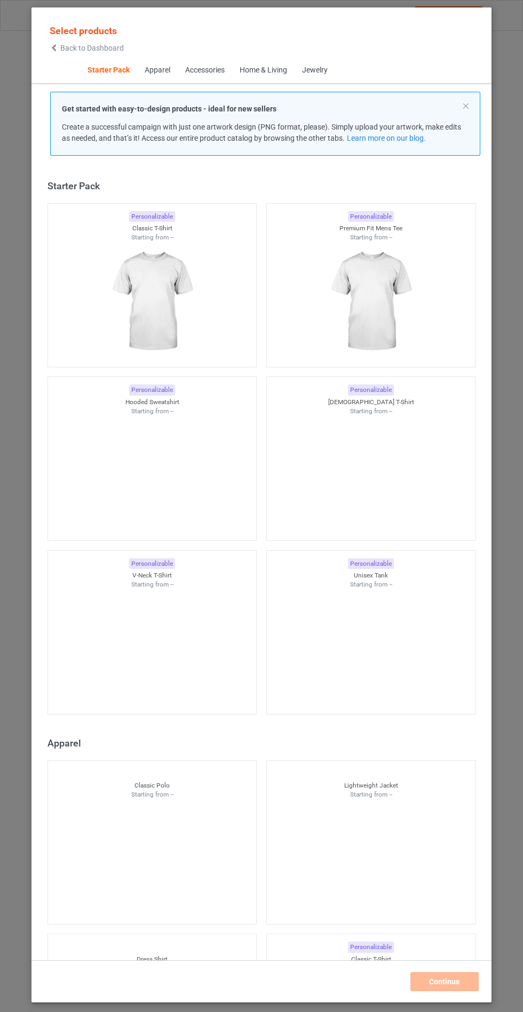
scroll to position [13, 0]
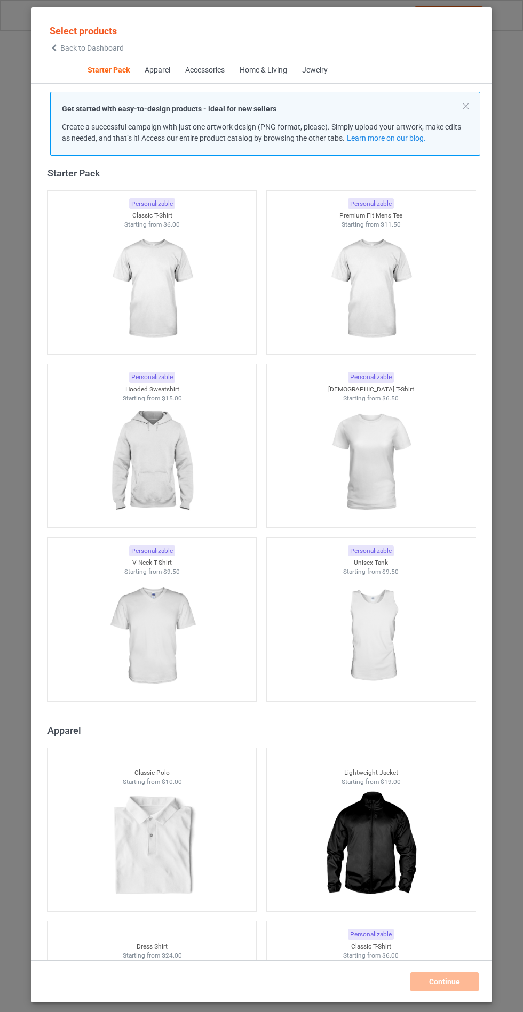
click at [179, 447] on img at bounding box center [151, 462] width 95 height 119
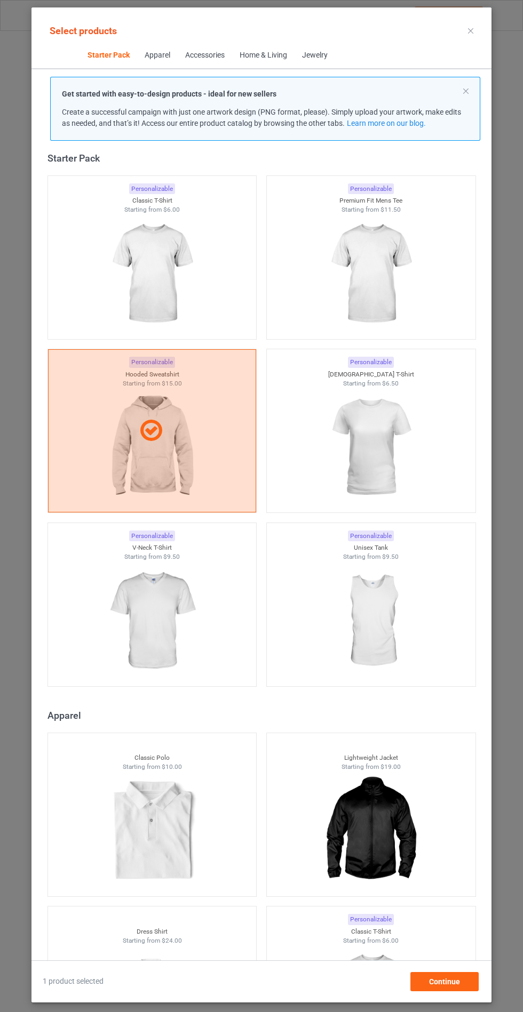
click at [181, 636] on img at bounding box center [151, 621] width 95 height 119
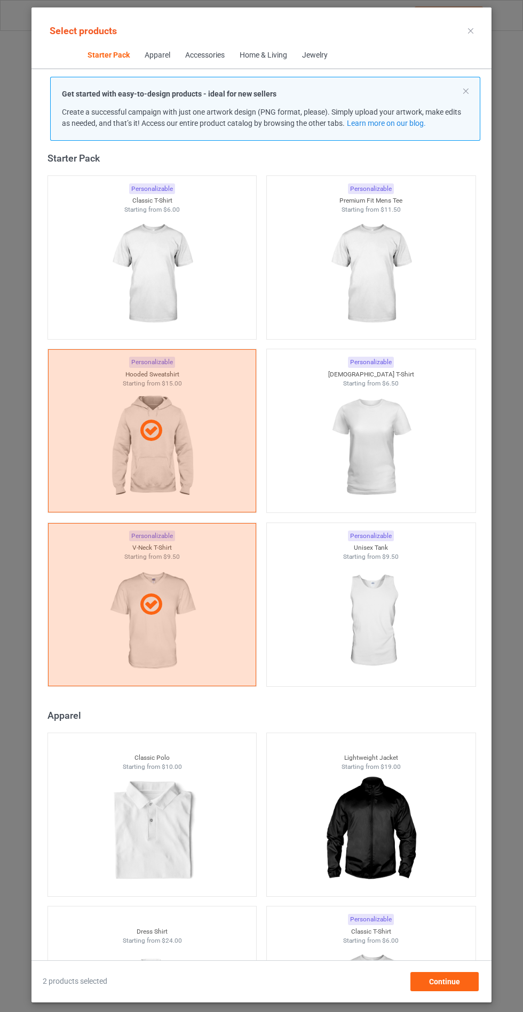
scroll to position [62, 0]
click at [462, 991] on div "Continue" at bounding box center [444, 981] width 68 height 19
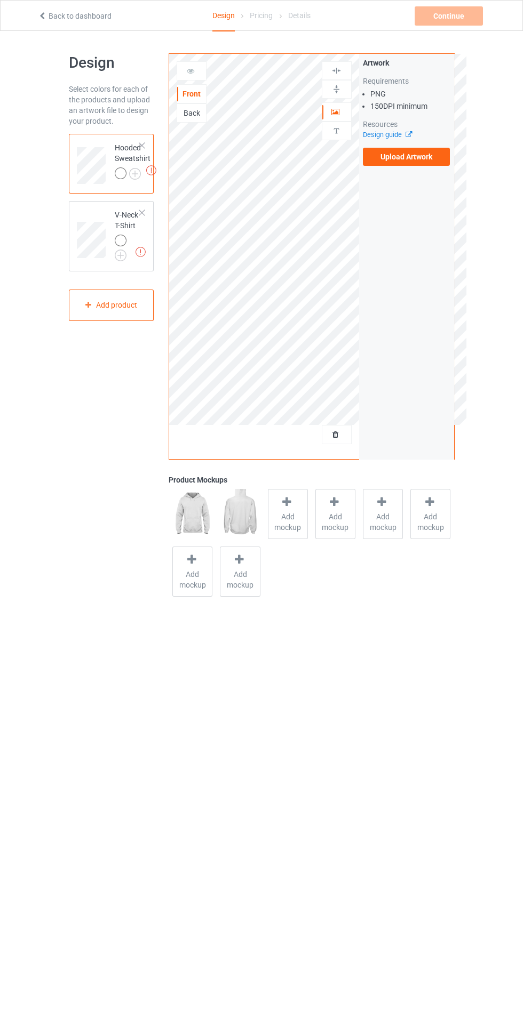
click at [432, 164] on label "Upload Artwork" at bounding box center [406, 157] width 87 height 18
click at [0, 0] on input "Upload Artwork" at bounding box center [0, 0] width 0 height 0
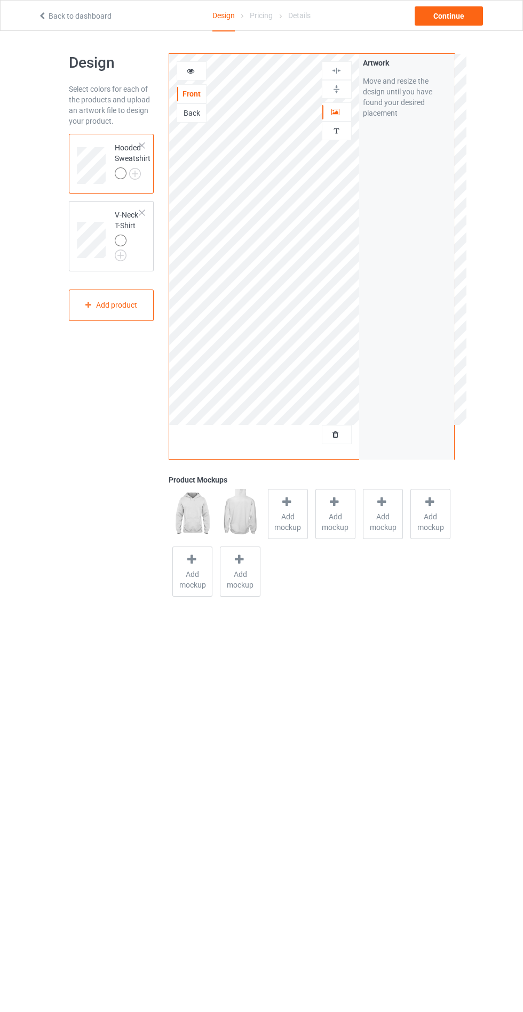
click at [286, 757] on body "Back to dashboard Design Pricing Details Continue Design Select colors for each…" at bounding box center [261, 537] width 523 height 1012
click at [282, 502] on icon at bounding box center [286, 501] width 13 height 11
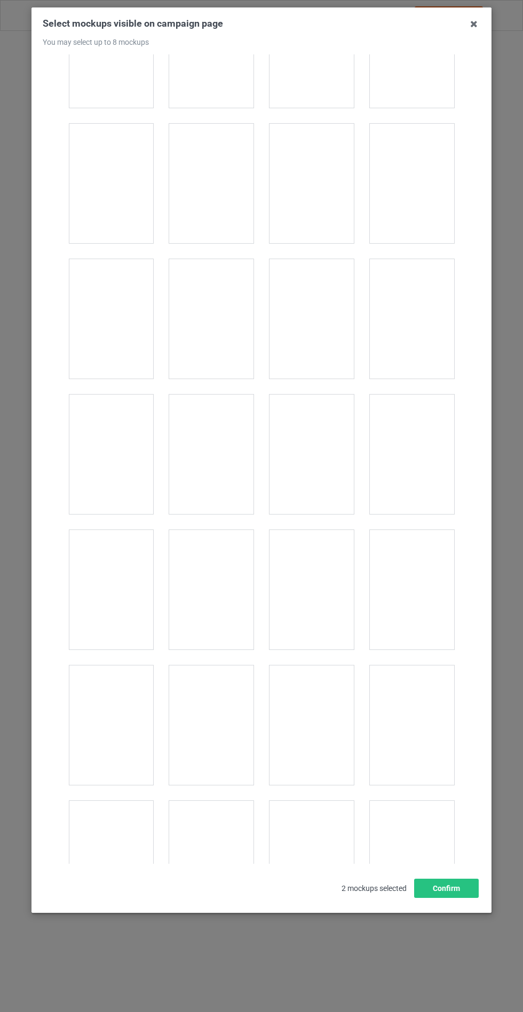
scroll to position [8607, 0]
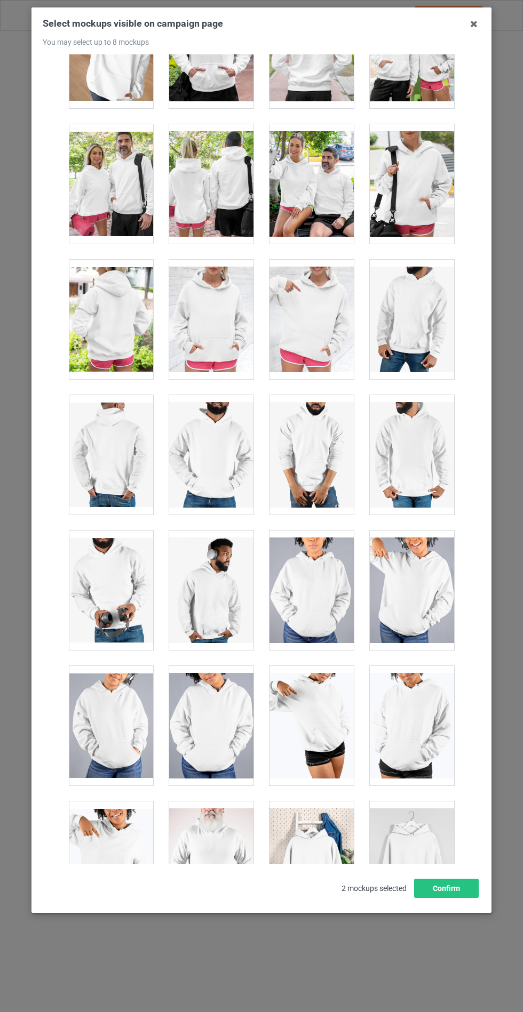
click at [198, 295] on div at bounding box center [211, 319] width 84 height 119
click at [453, 898] on button "Confirm" at bounding box center [446, 888] width 65 height 19
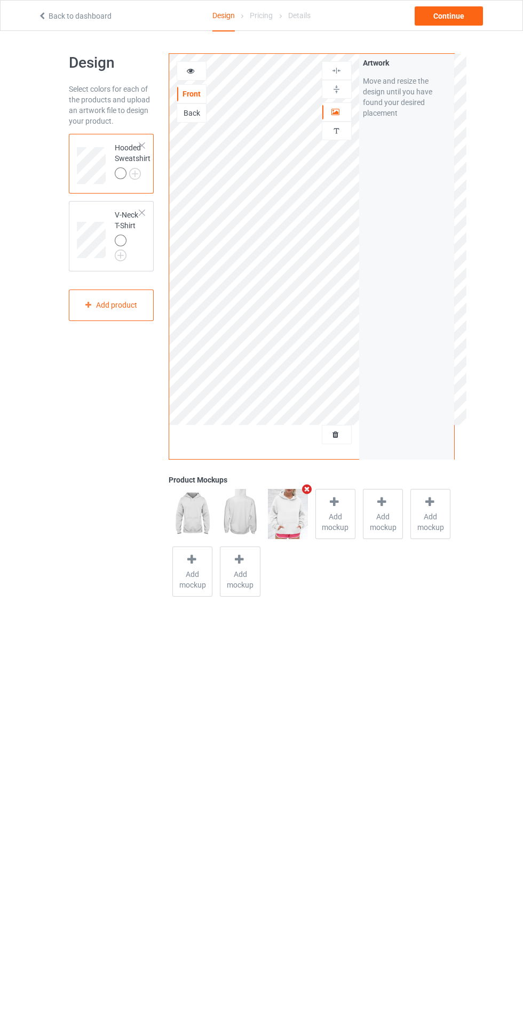
click at [0, 0] on img at bounding box center [0, 0] width 0 height 0
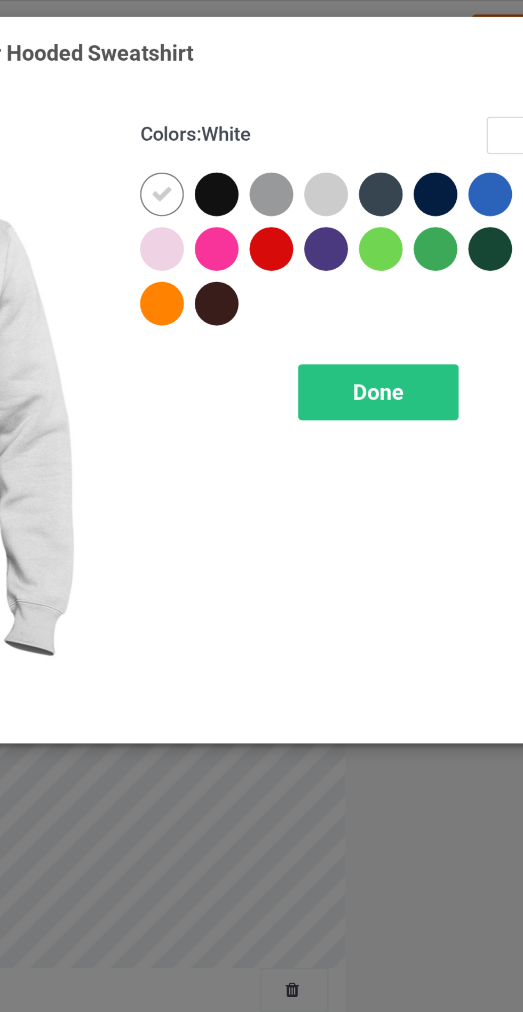
click at [280, 106] on div at bounding box center [278, 109] width 19 height 19
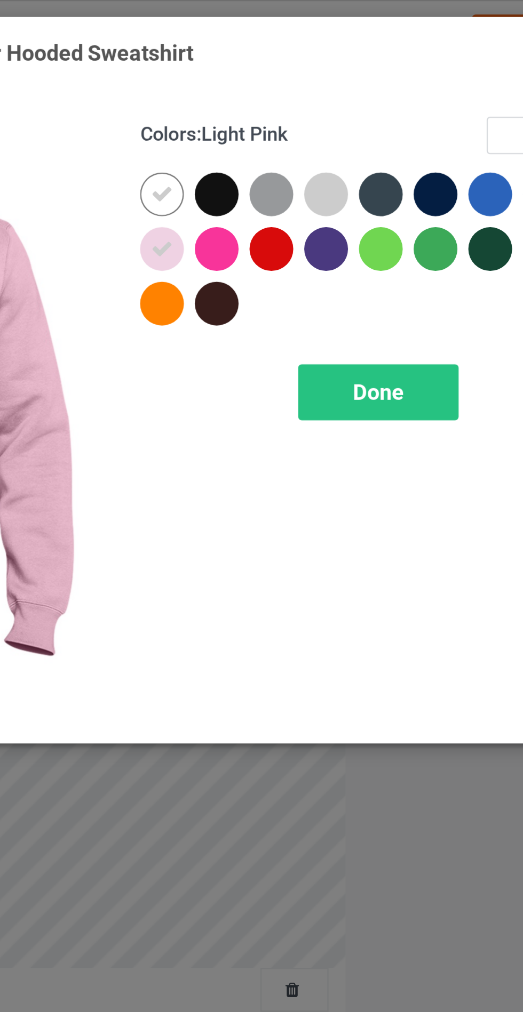
click at [347, 84] on div at bounding box center [350, 85] width 19 height 19
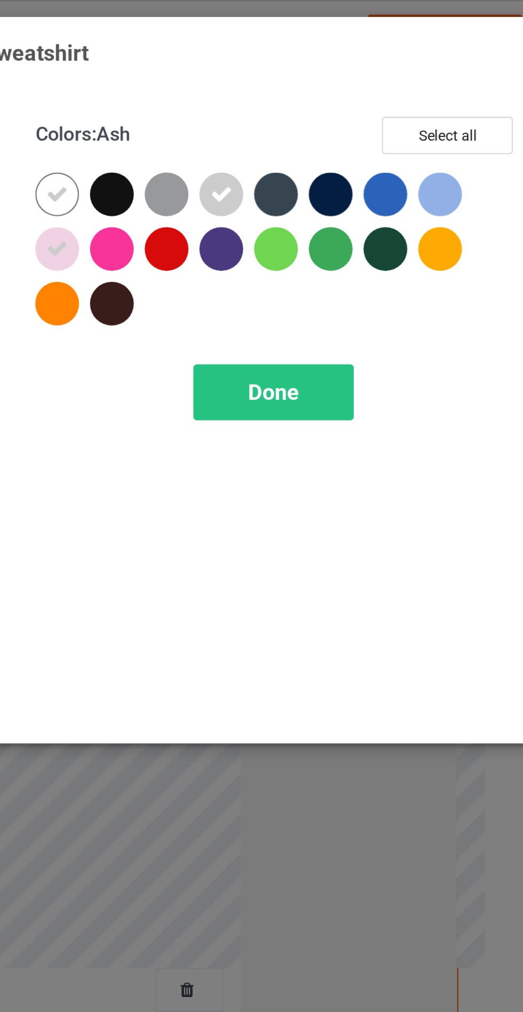
click at [442, 86] on div at bounding box center [446, 85] width 19 height 19
click at [387, 167] on div "Done" at bounding box center [373, 172] width 70 height 25
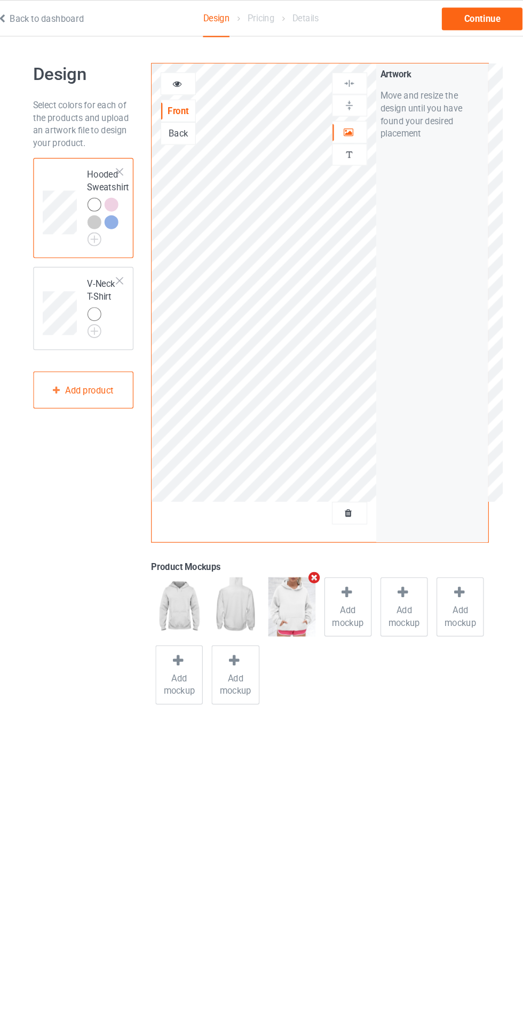
click at [0, 0] on img at bounding box center [0, 0] width 0 height 0
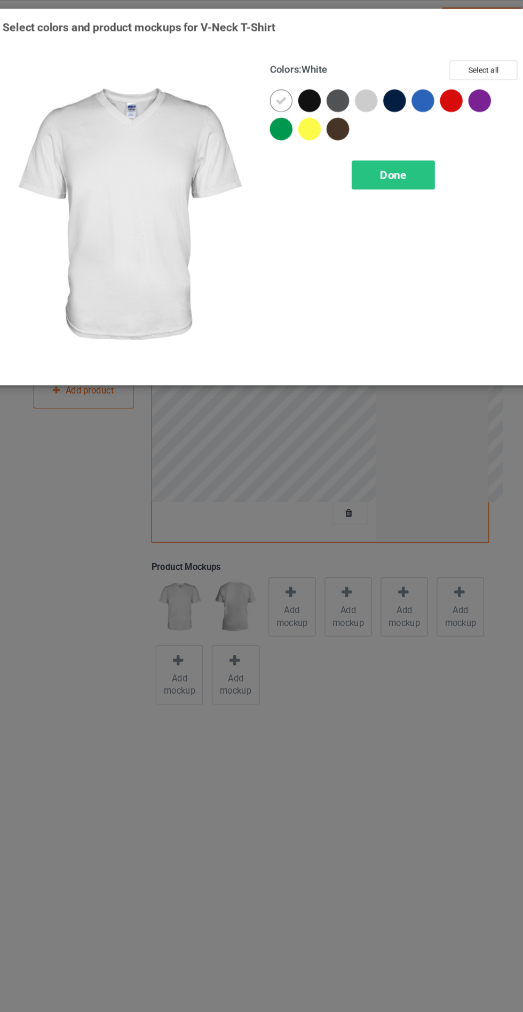
click at [349, 94] on div at bounding box center [350, 85] width 19 height 19
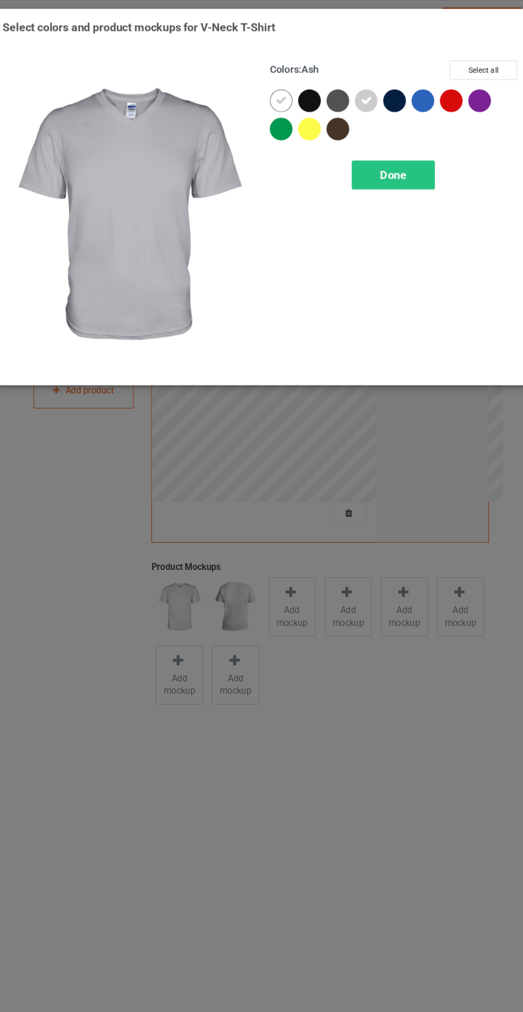
click at [370, 147] on span "Done" at bounding box center [373, 147] width 22 height 11
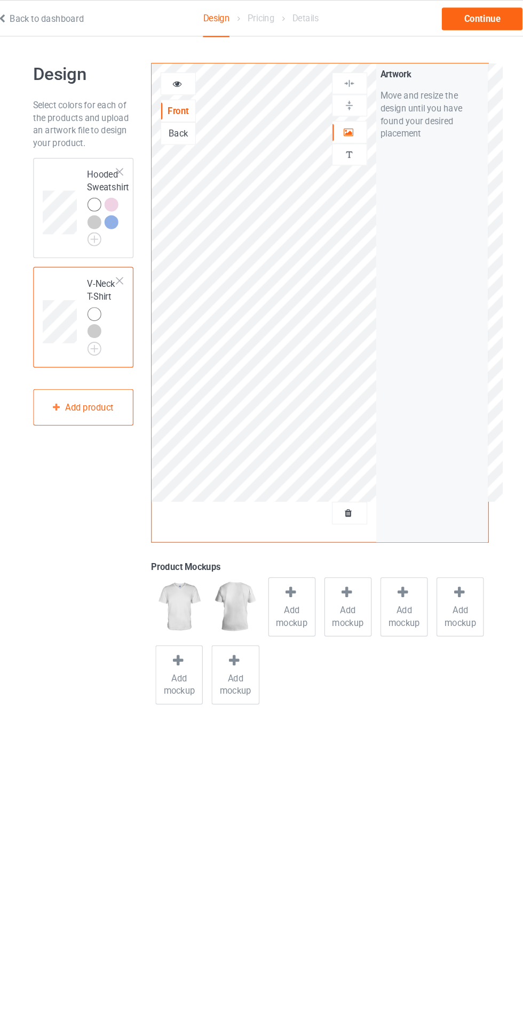
click at [93, 239] on td at bounding box center [93, 268] width 32 height 76
click at [286, 518] on span "Add mockup" at bounding box center [287, 521] width 39 height 21
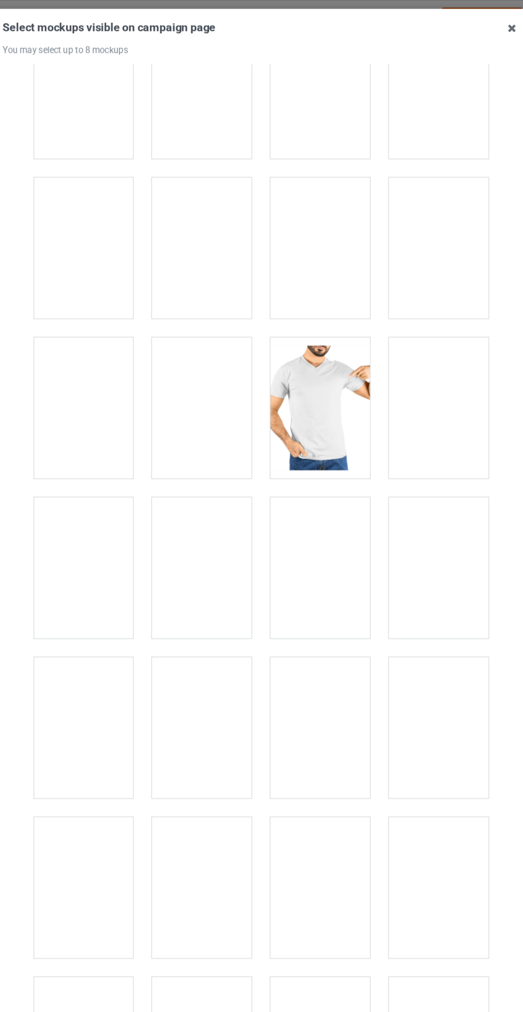
scroll to position [1438, 0]
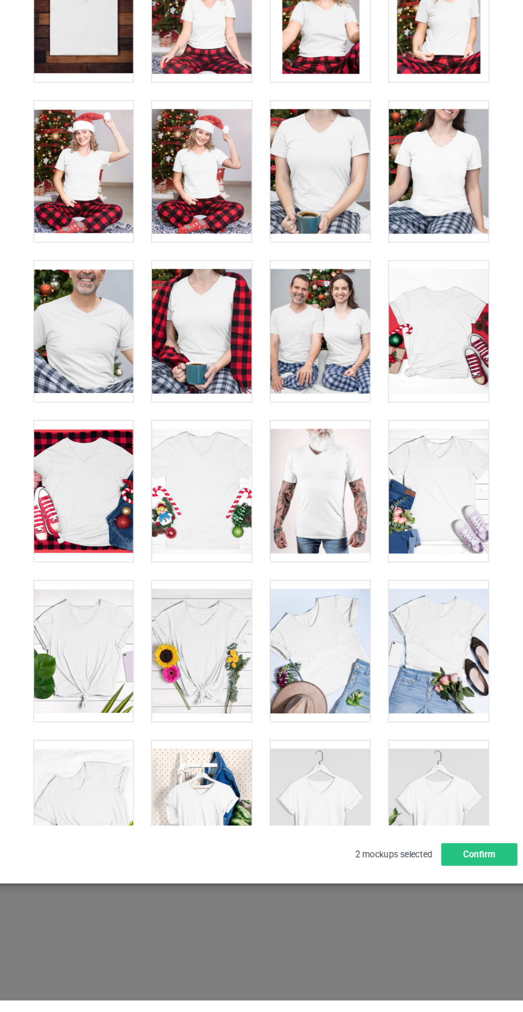
click at [421, 446] on div at bounding box center [412, 445] width 84 height 119
click at [427, 589] on div at bounding box center [412, 580] width 84 height 119
click at [202, 725] on div at bounding box center [211, 715] width 84 height 119
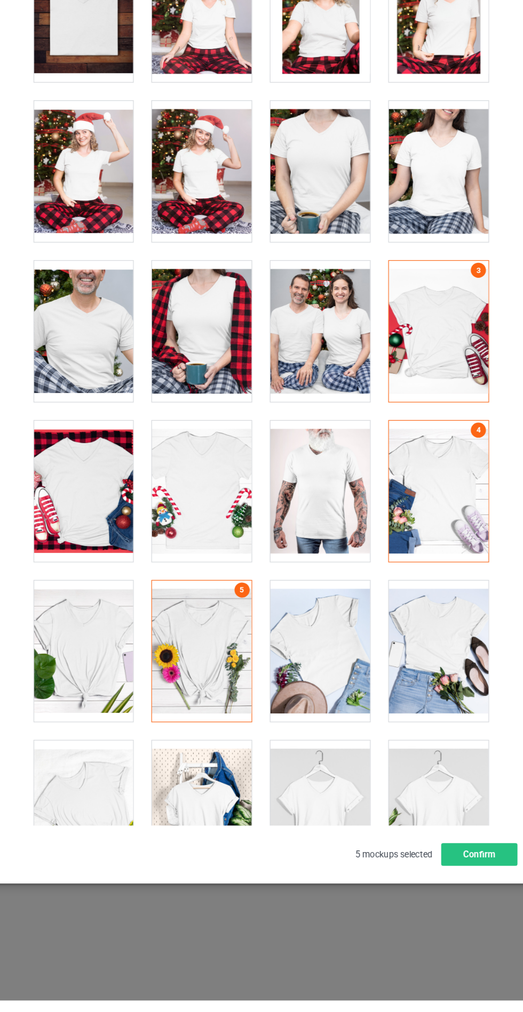
click at [332, 720] on div at bounding box center [311, 715] width 84 height 119
click at [452, 898] on button "Confirm" at bounding box center [446, 888] width 65 height 19
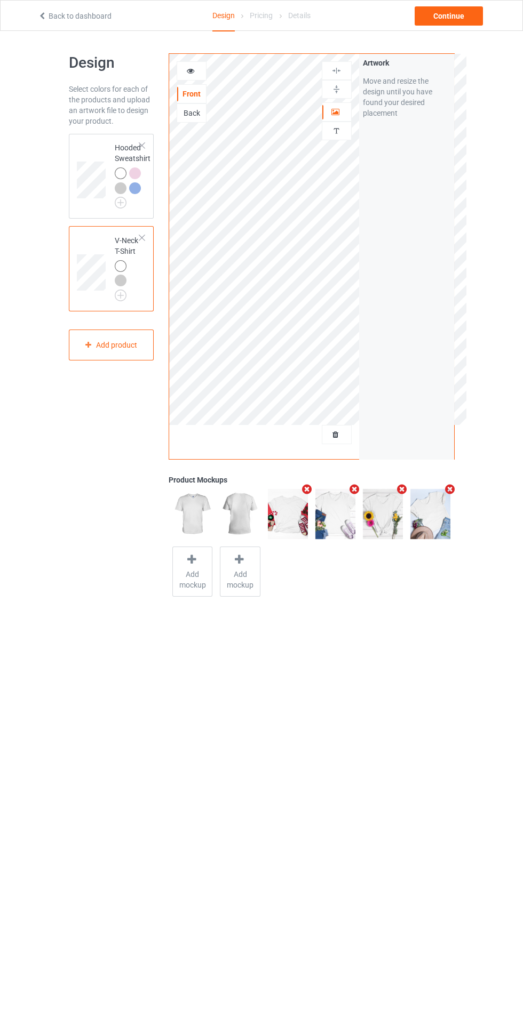
scroll to position [0, 0]
click at [458, 11] on div "Continue" at bounding box center [448, 15] width 68 height 19
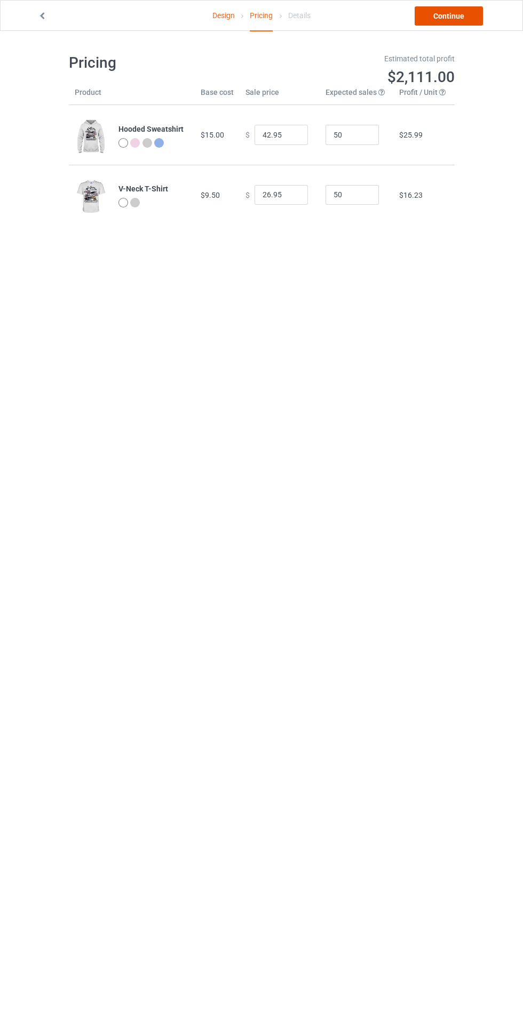
click at [449, 17] on link "Continue" at bounding box center [448, 15] width 68 height 19
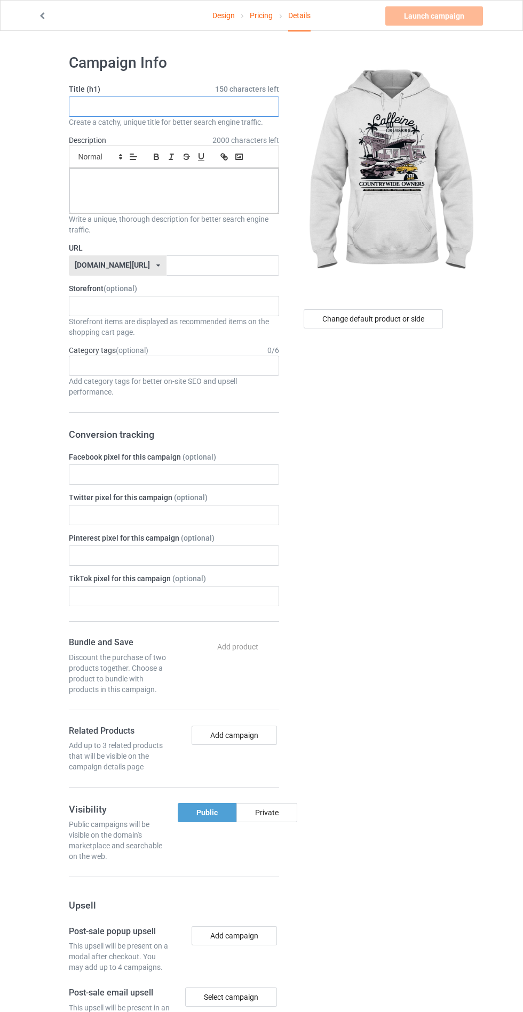
click at [234, 107] on input "text" at bounding box center [174, 107] width 210 height 20
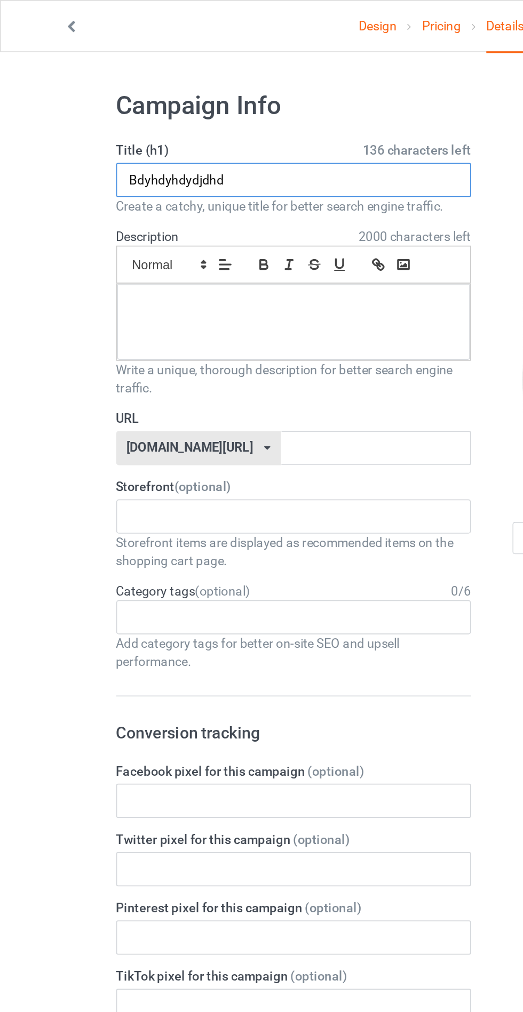
type input "Bdyhdyhdydjdhd"
click at [70, 124] on div "Create a catchy, unique title for better search engine traffic." at bounding box center [174, 122] width 210 height 11
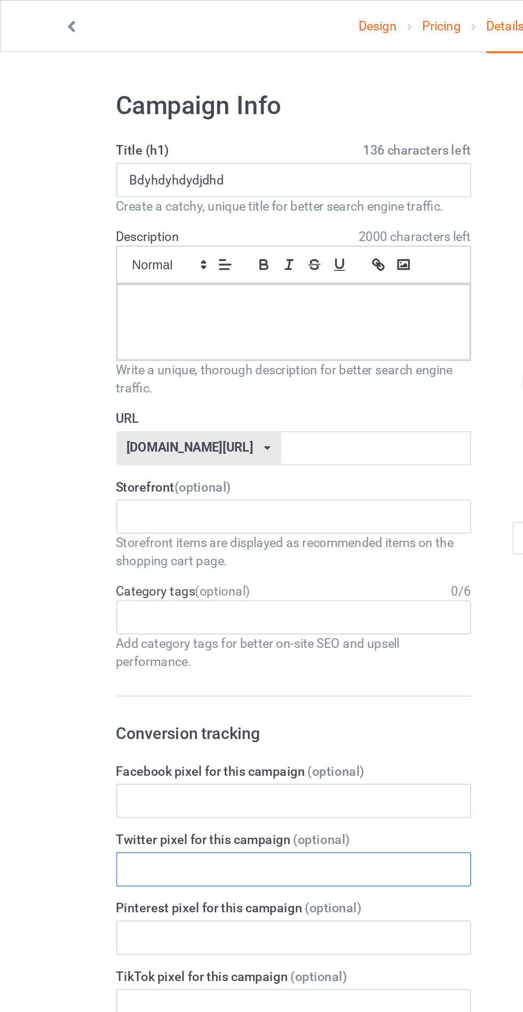
click at [193, 512] on input "text" at bounding box center [174, 515] width 210 height 20
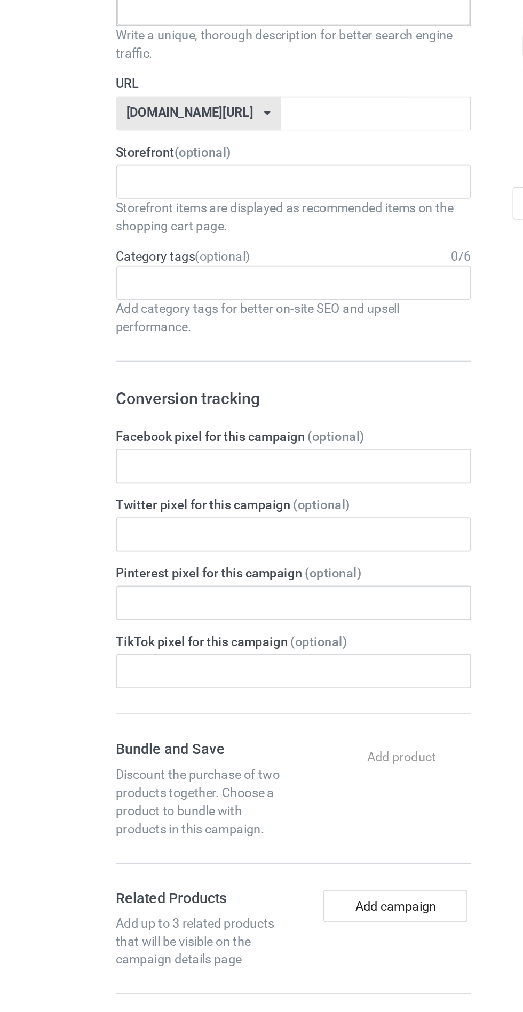
click at [101, 453] on label "Facebook pixel for this campaign (optional)" at bounding box center [174, 457] width 210 height 11
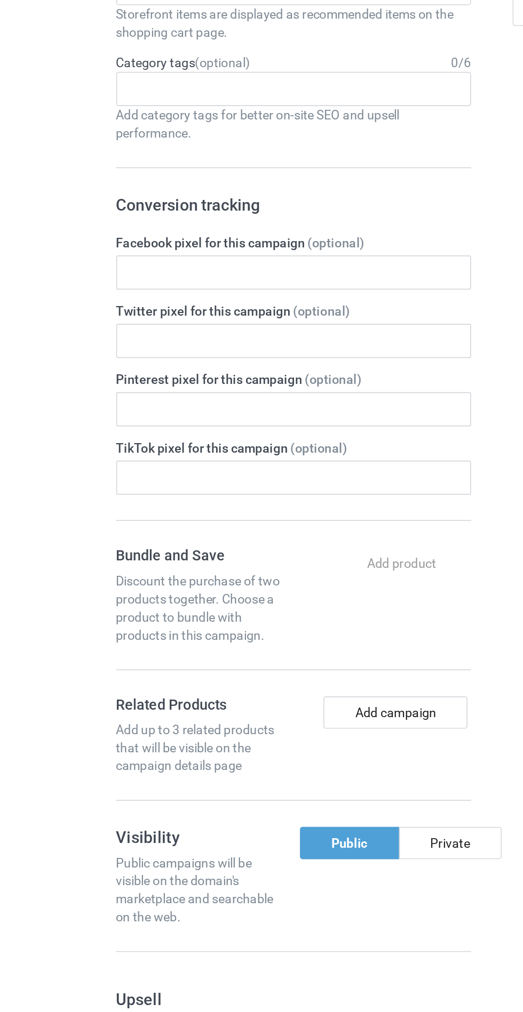
click at [79, 827] on div "Public campaigns will be visible on the domain's marketplace and searchable on …" at bounding box center [119, 840] width 101 height 43
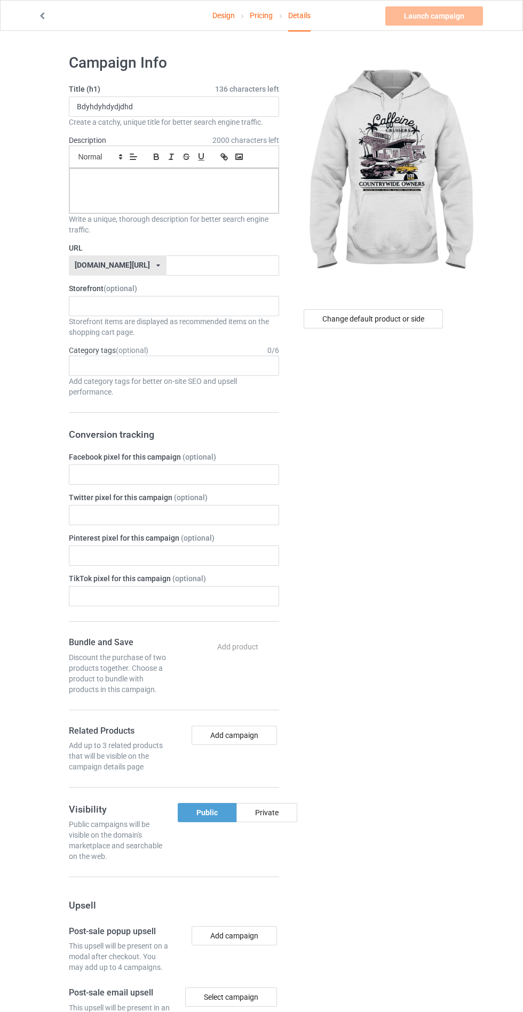
click at [277, 819] on div "Private" at bounding box center [266, 812] width 61 height 19
click at [105, 185] on div at bounding box center [173, 191] width 209 height 45
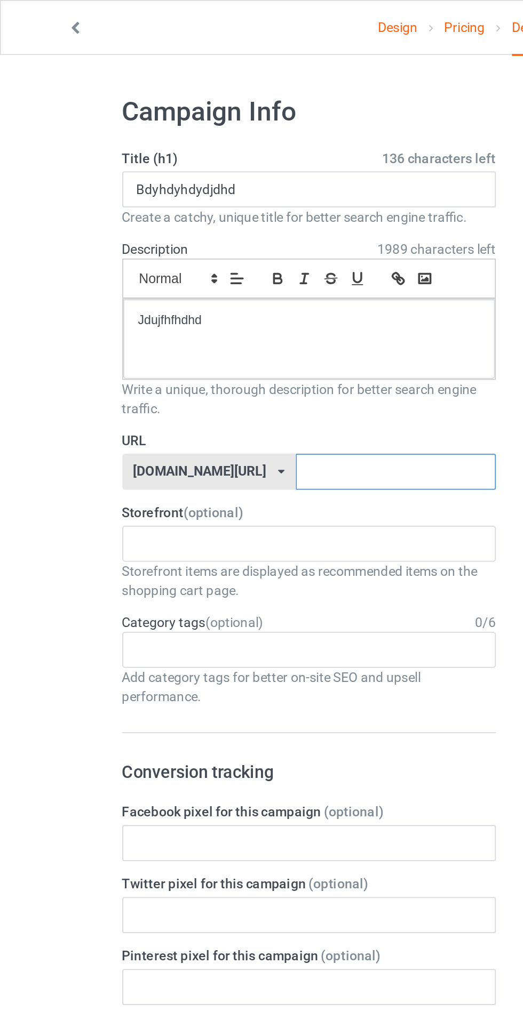
click at [248, 268] on input "text" at bounding box center [222, 265] width 113 height 20
type input "Jdydhdyhddhdh"
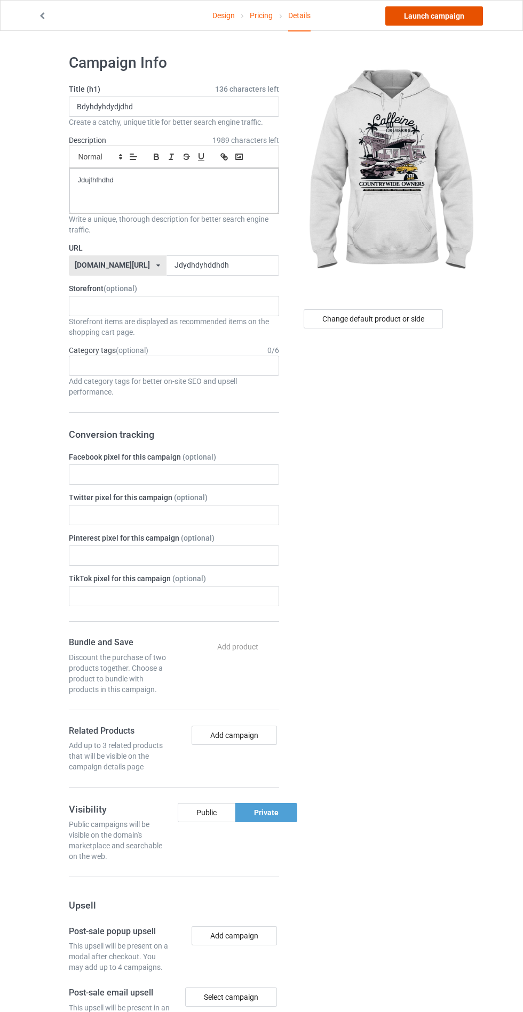
click at [443, 14] on link "Launch campaign" at bounding box center [434, 15] width 98 height 19
